Goal: Check status: Check status

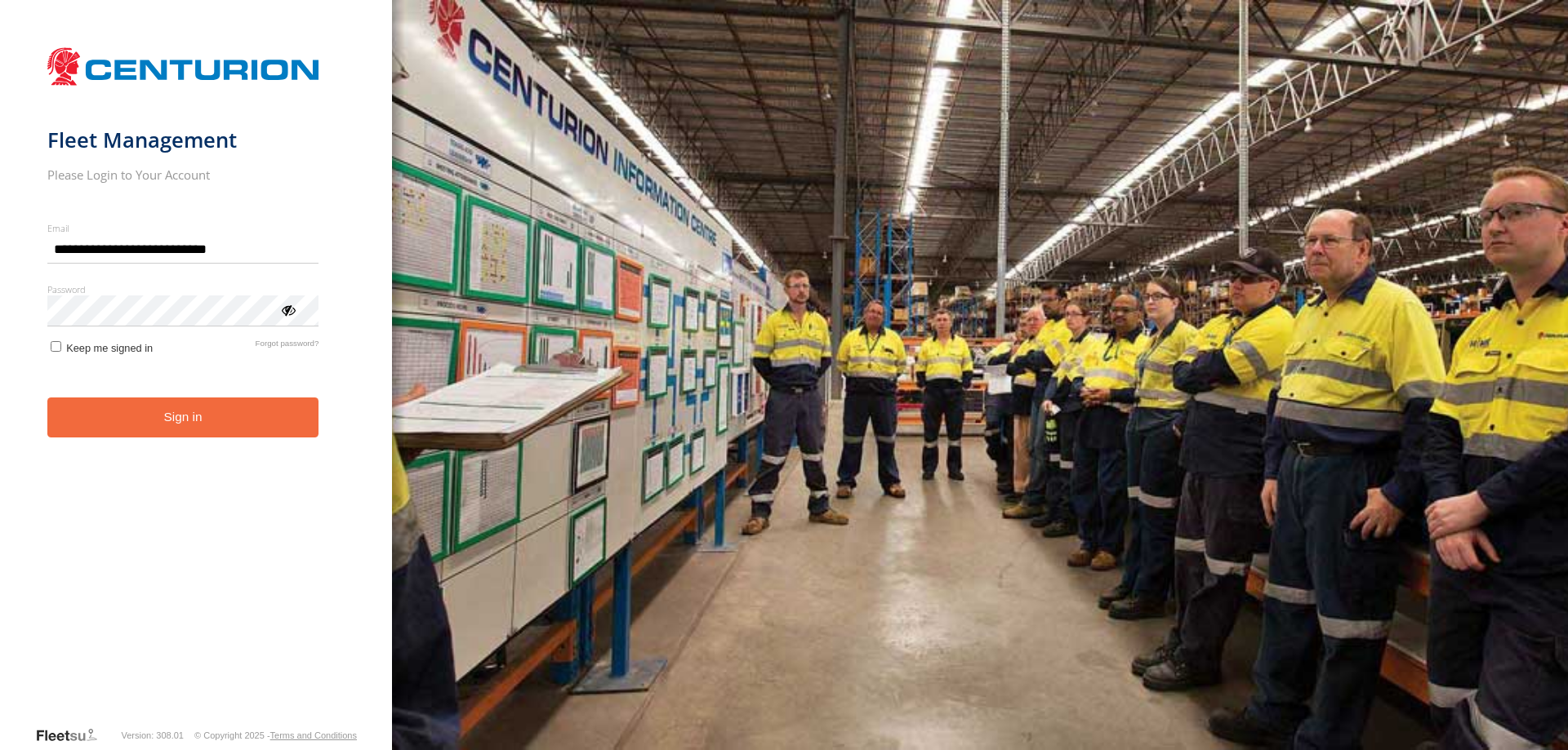
click at [163, 429] on button "Sign in" at bounding box center [183, 417] width 272 height 40
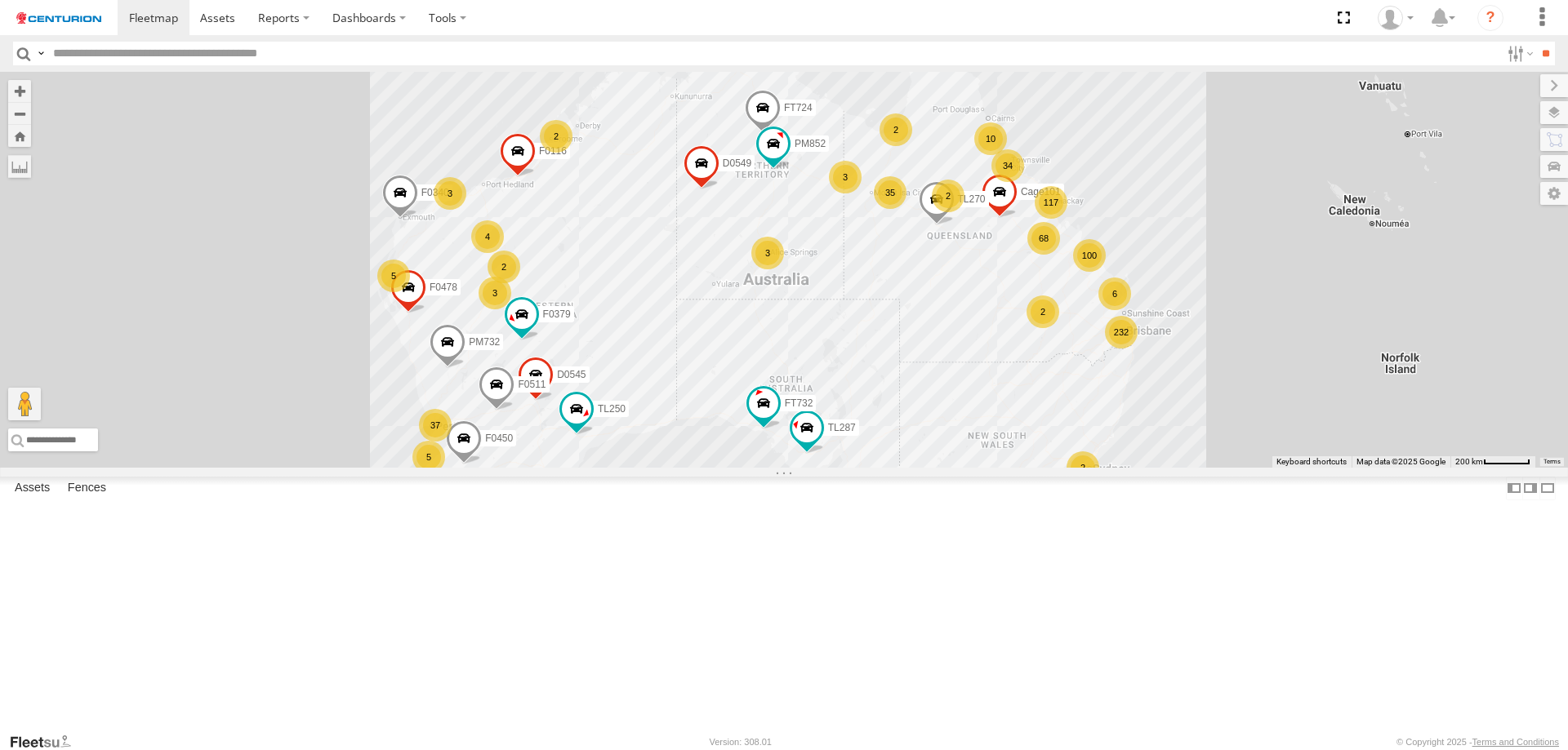
drag, startPoint x: 713, startPoint y: 651, endPoint x: 688, endPoint y: 672, distance: 32.6
click at [688, 468] on div "232 117 37 68 3 F0450 100 5 4 35 34 4 3 2 MV283 2 D0545 3 3 2 10 6 3 5 TL250 F0…" at bounding box center [784, 269] width 1568 height 396
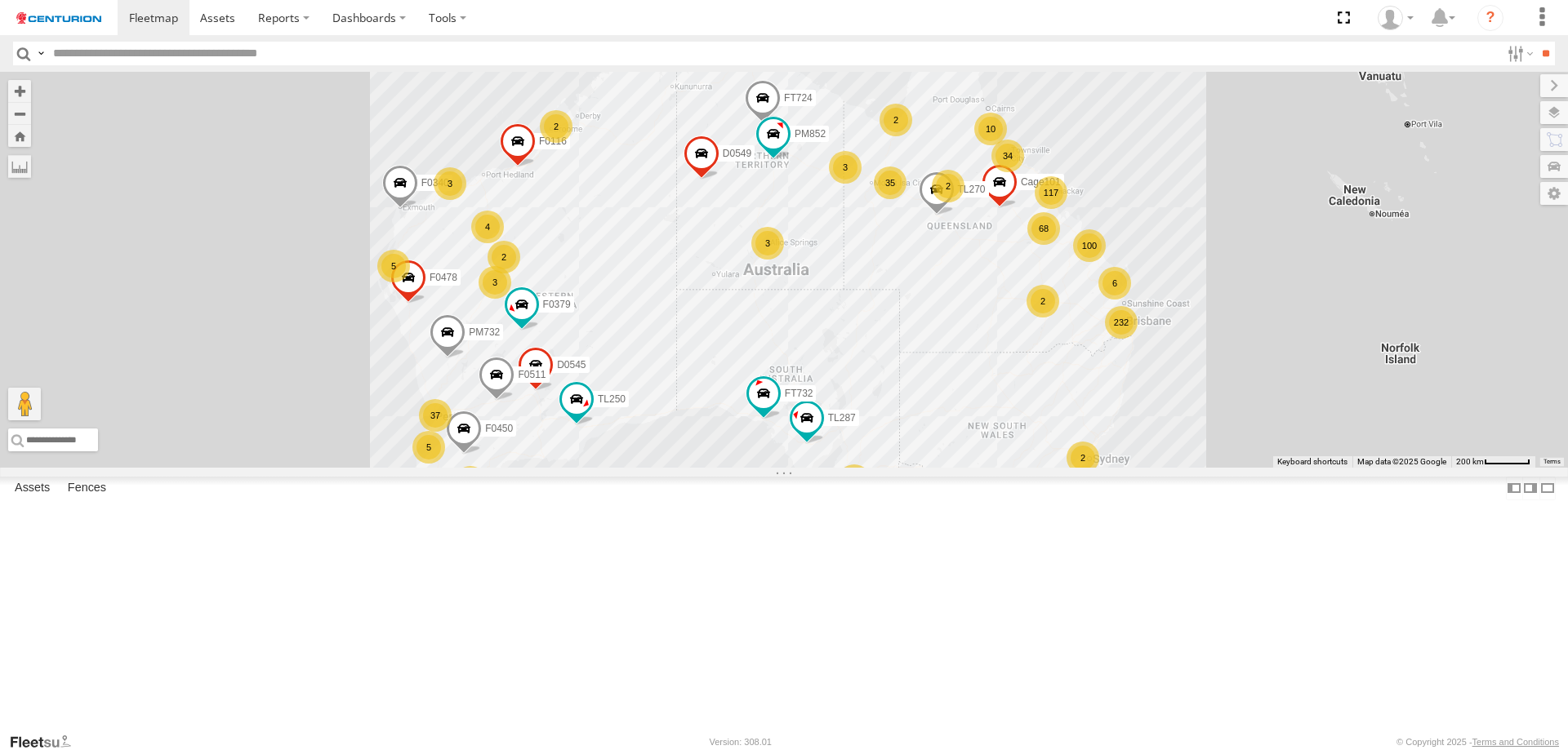
drag, startPoint x: 688, startPoint y: 672, endPoint x: 689, endPoint y: 660, distance: 12.0
click at [689, 468] on div "232 117 37 68 3 F0450 100 5 4 35 34 4 3 2 MV283 2 D0545 3 3 2 10 6 3 5 TL250 F0…" at bounding box center [784, 269] width 1568 height 396
